Goal: Navigation & Orientation: Understand site structure

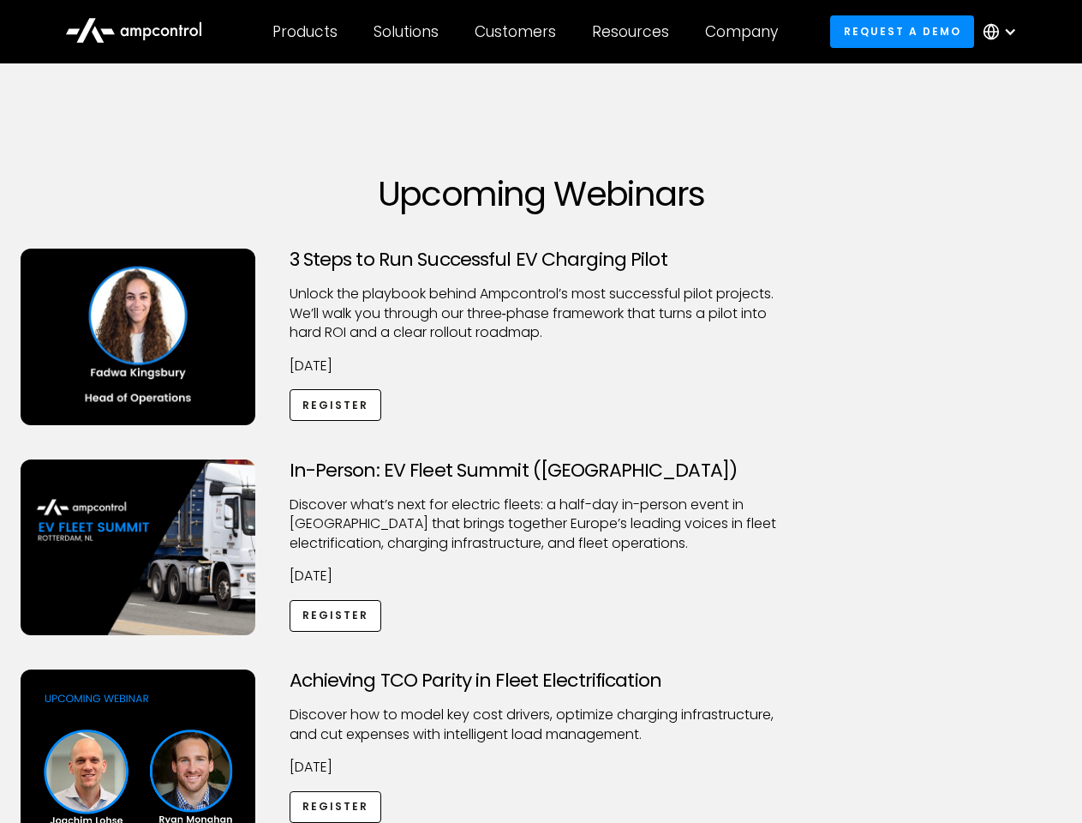
click at [527, 32] on div "Customers" at bounding box center [515, 31] width 81 height 19
click at [304, 32] on div "Products" at bounding box center [305, 31] width 65 height 19
click at [407, 32] on div "Solutions" at bounding box center [406, 31] width 65 height 19
click at [518, 32] on div "Customers" at bounding box center [515, 31] width 81 height 19
click at [634, 32] on div "Resources" at bounding box center [630, 31] width 77 height 19
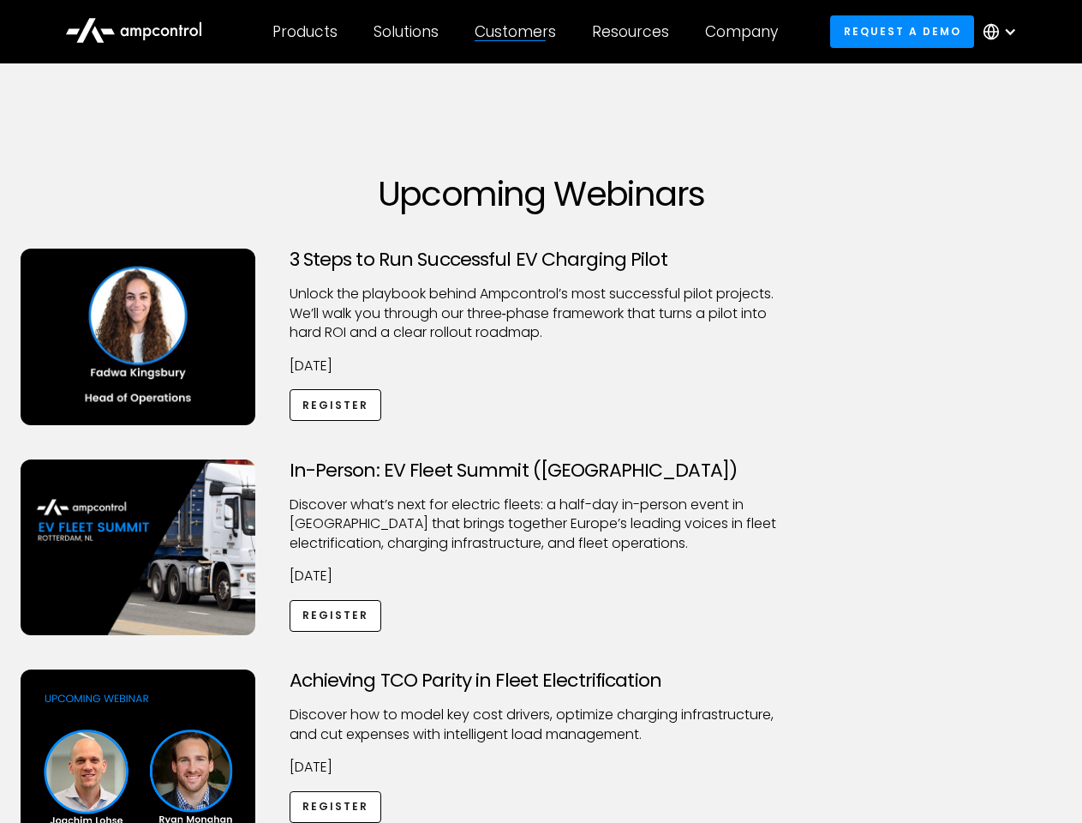
click at [747, 32] on div "Company" at bounding box center [741, 31] width 73 height 19
click at [1004, 32] on div at bounding box center [1010, 32] width 14 height 14
click at [527, 32] on div "Customers" at bounding box center [515, 31] width 81 height 19
click at [304, 32] on div "Products" at bounding box center [305, 31] width 65 height 19
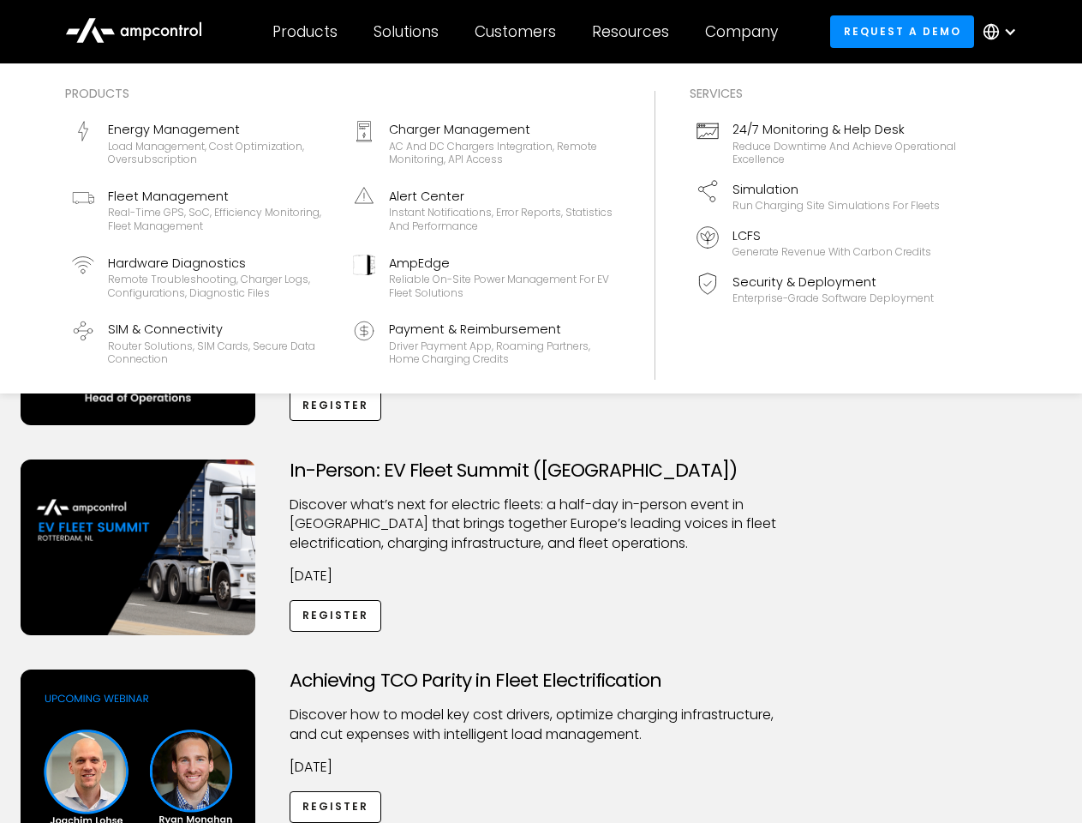
click at [407, 32] on div "Solutions" at bounding box center [406, 31] width 65 height 19
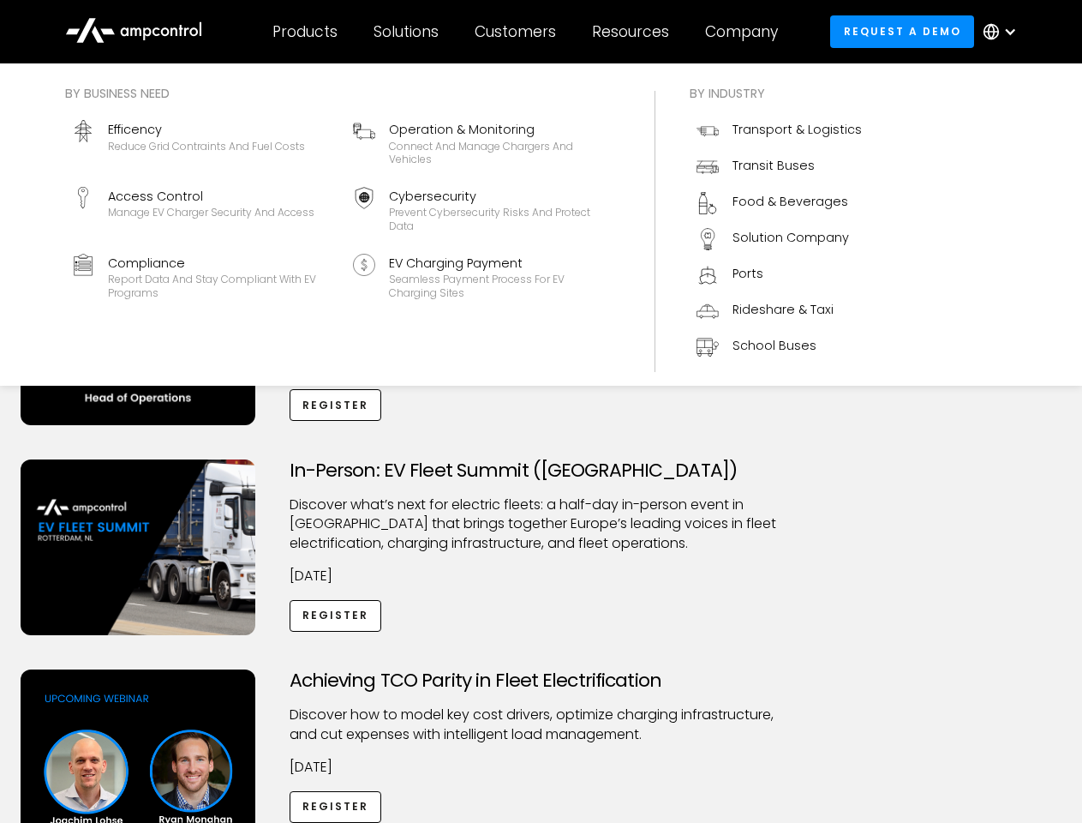
click at [518, 32] on div "Customers" at bounding box center [515, 31] width 81 height 19
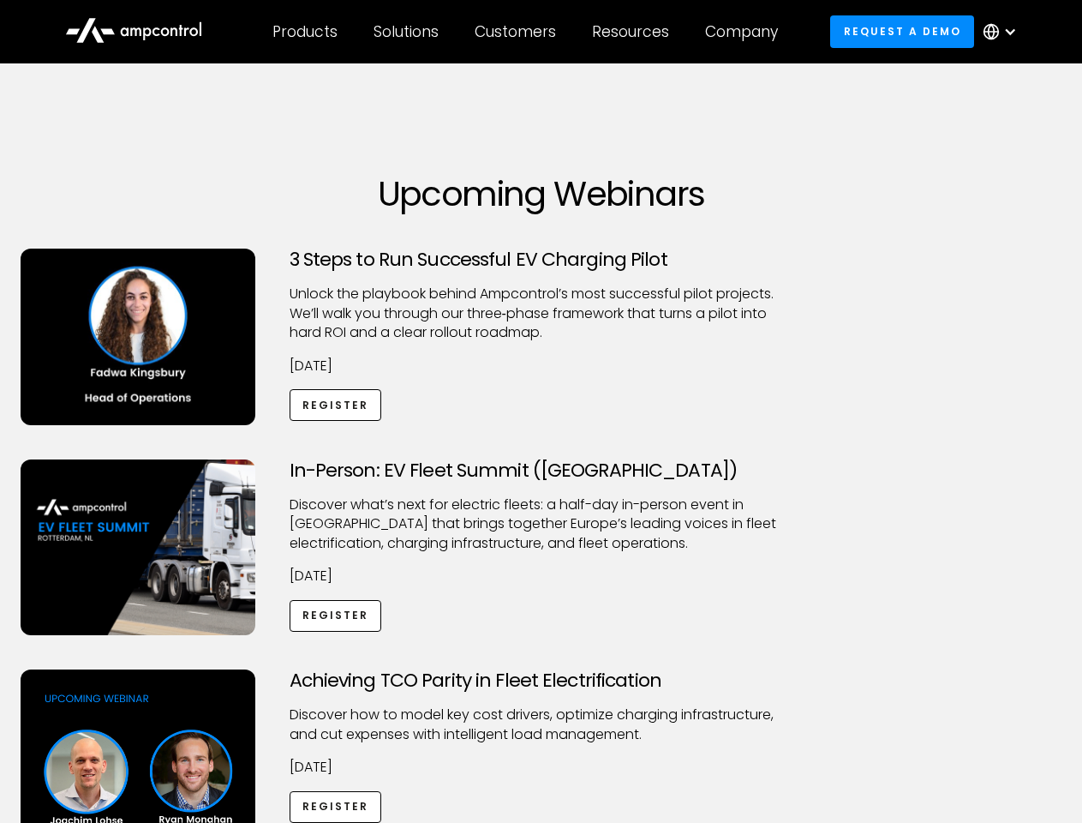
click at [634, 32] on div "Resources" at bounding box center [630, 31] width 77 height 19
click at [747, 32] on div "Company" at bounding box center [741, 31] width 73 height 19
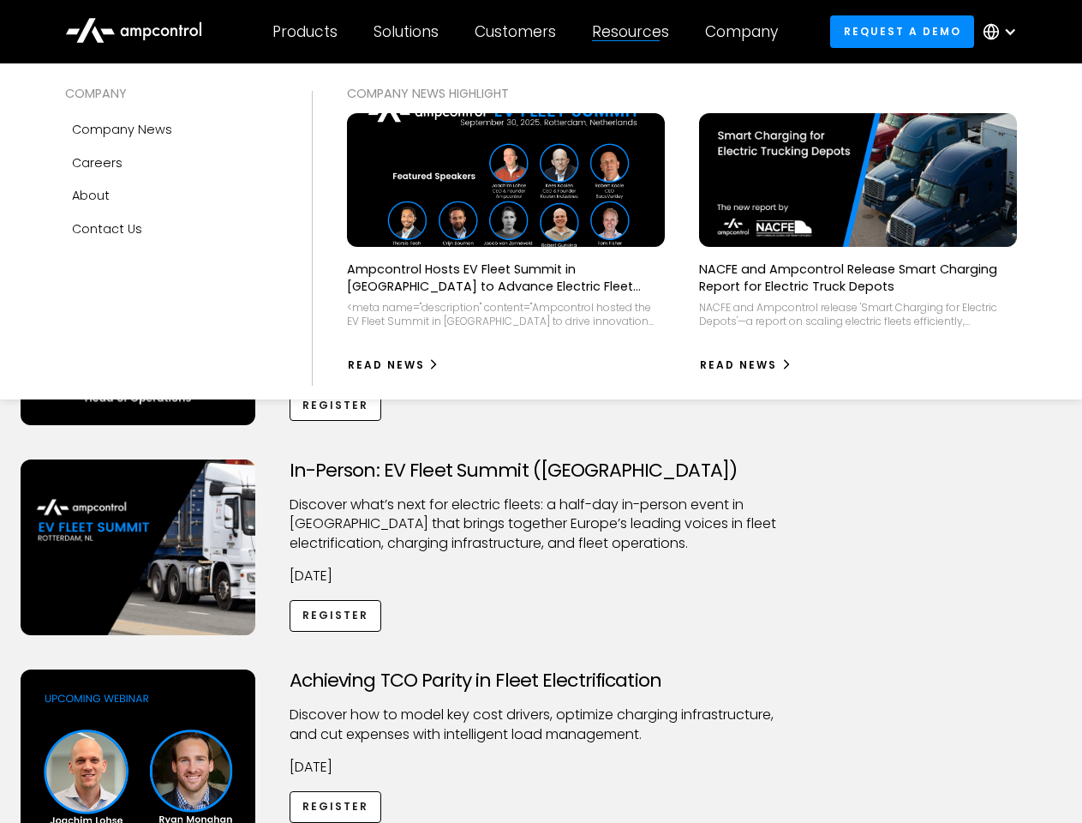
click at [1004, 32] on div at bounding box center [1010, 32] width 14 height 14
